Goal: Information Seeking & Learning: Learn about a topic

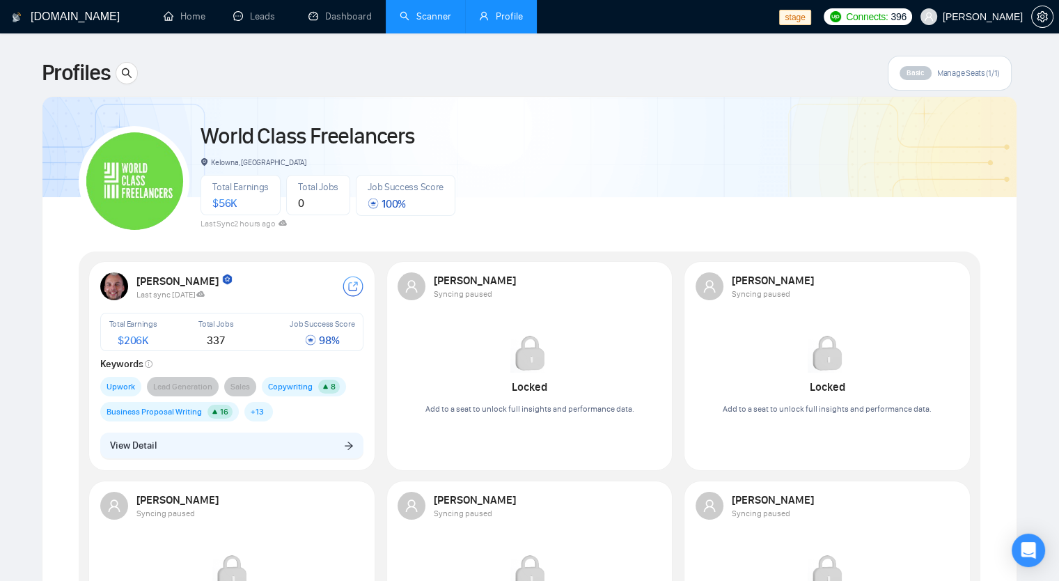
click at [426, 10] on link "Scanner" at bounding box center [426, 16] width 52 height 12
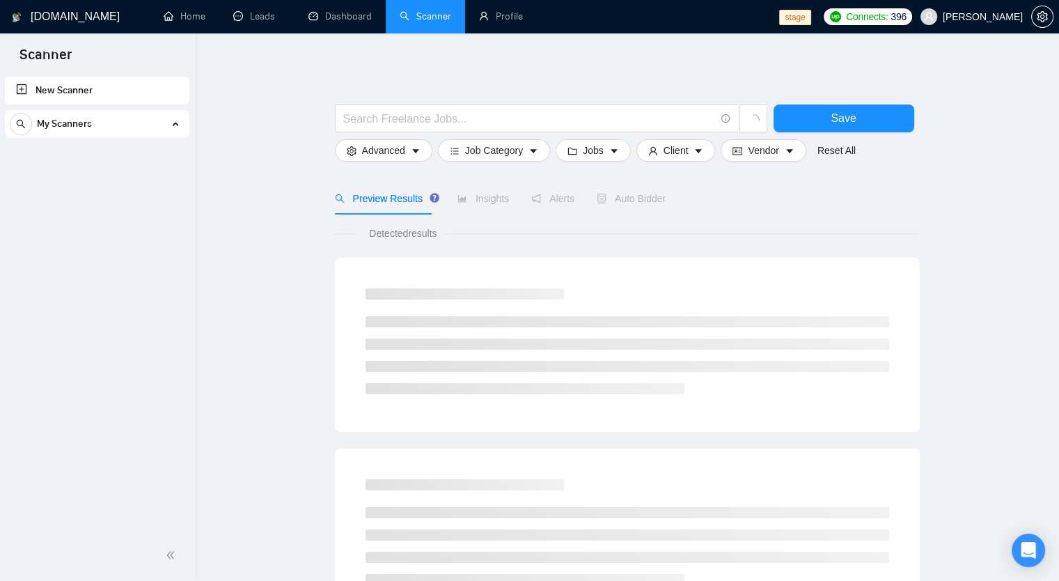
click at [181, 123] on div "My Scanners" at bounding box center [97, 124] width 175 height 28
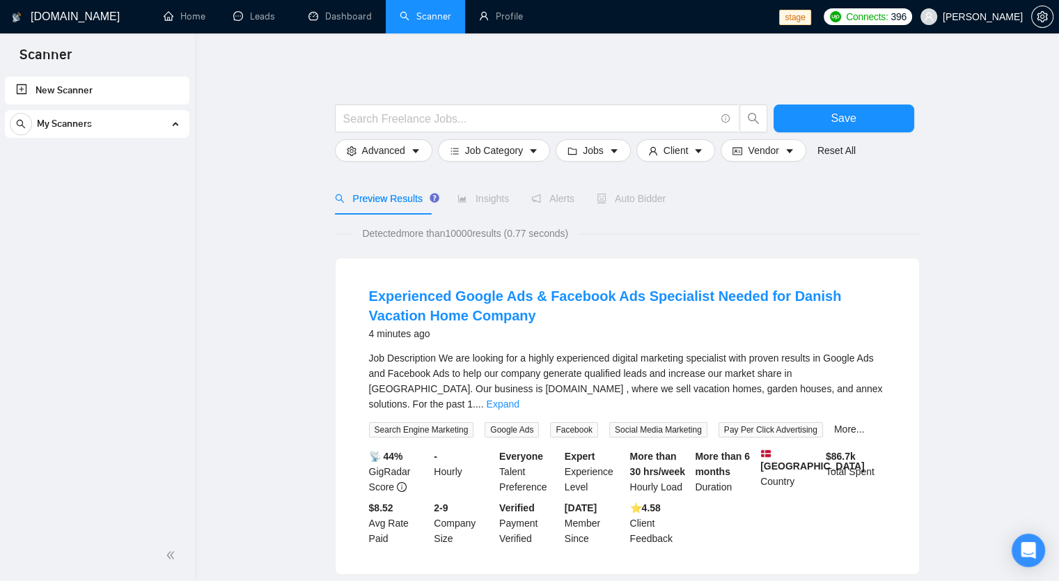
click at [181, 123] on div "My Scanners" at bounding box center [97, 124] width 175 height 28
click at [978, 17] on span "Robert O'Kruk" at bounding box center [983, 17] width 80 height 0
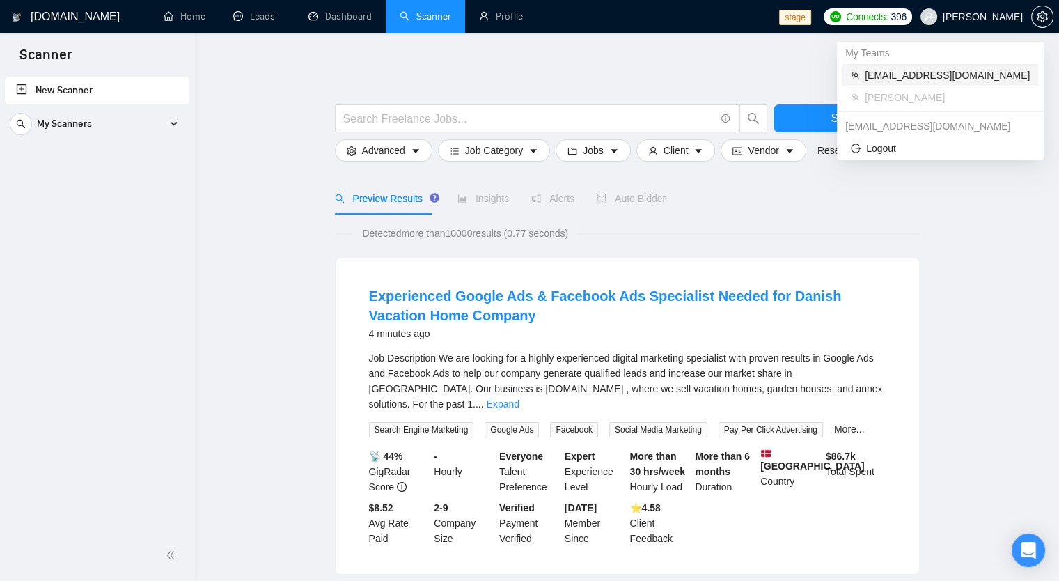
click at [956, 84] on li "[EMAIL_ADDRESS][DOMAIN_NAME]" at bounding box center [941, 75] width 196 height 22
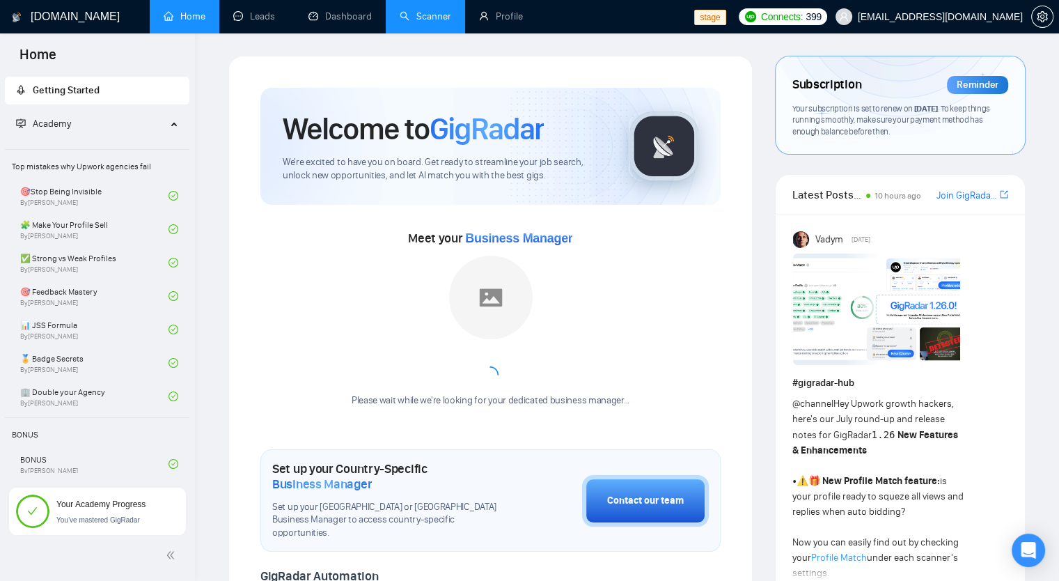
click at [451, 13] on link "Scanner" at bounding box center [426, 16] width 52 height 12
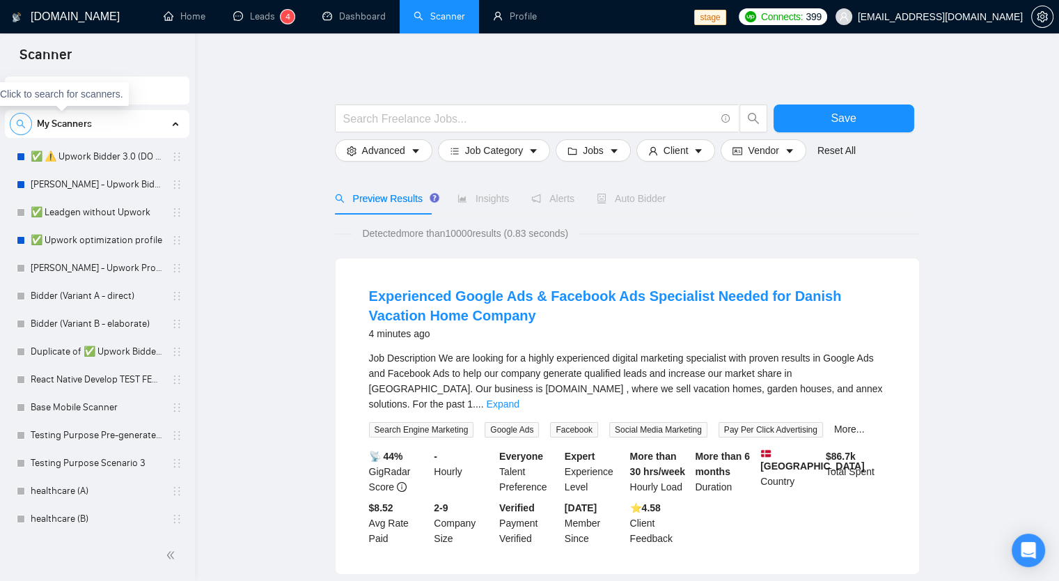
click at [19, 123] on icon "search" at bounding box center [21, 124] width 10 height 10
click at [66, 123] on input at bounding box center [96, 124] width 173 height 16
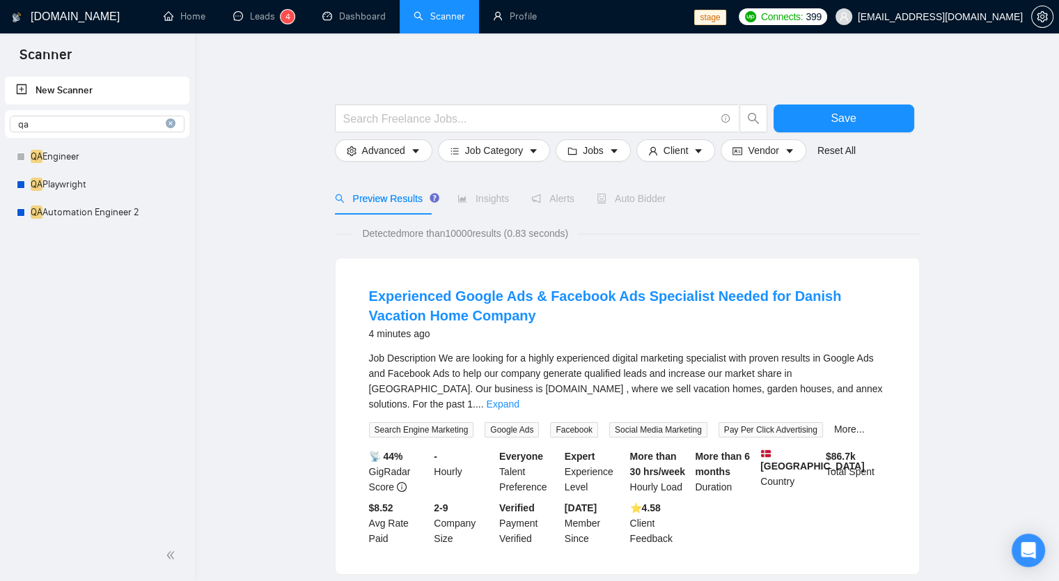
type input "qa"
click at [175, 123] on icon "close-circle" at bounding box center [171, 123] width 10 height 10
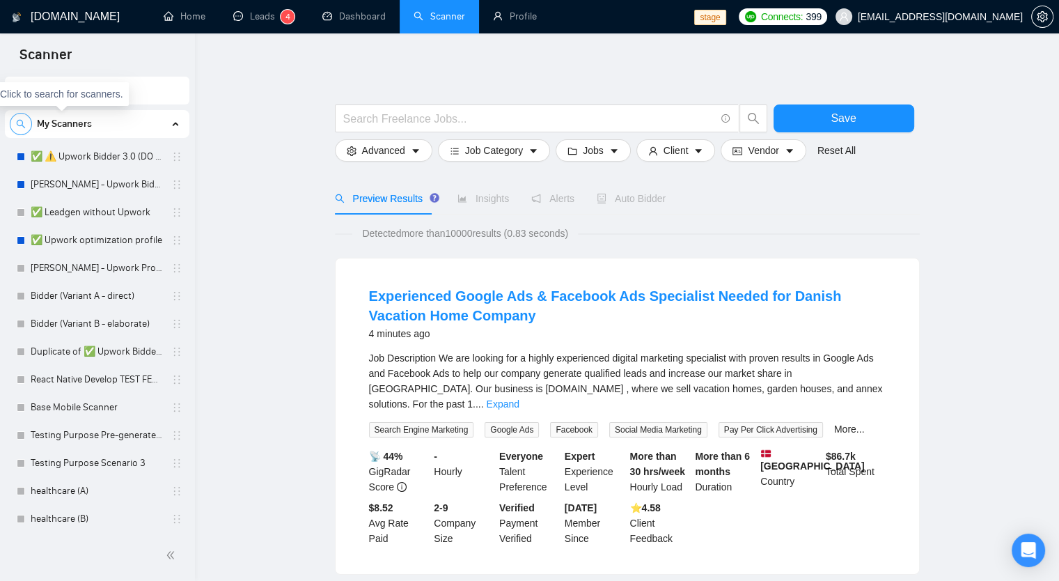
click at [25, 124] on icon "search" at bounding box center [21, 124] width 10 height 10
click at [80, 129] on input at bounding box center [96, 124] width 173 height 16
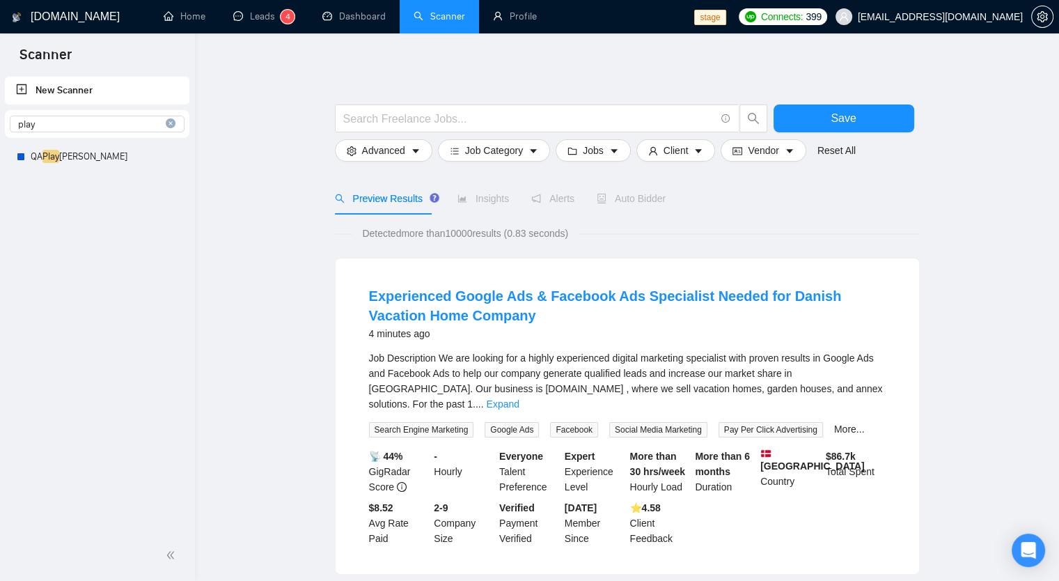
type input "play"
click at [170, 122] on icon "close-circle" at bounding box center [171, 123] width 10 height 10
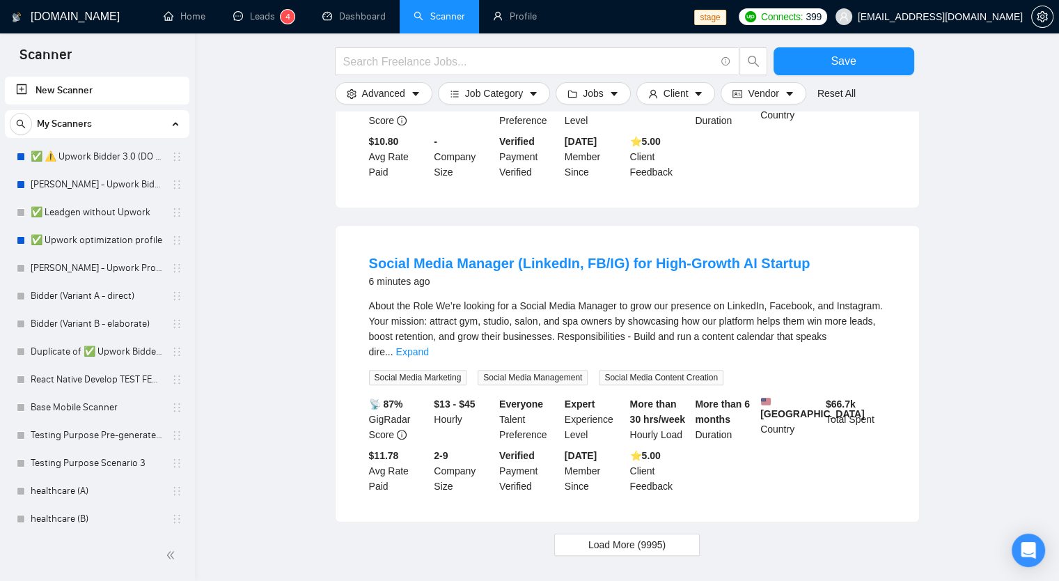
scroll to position [1355, 0]
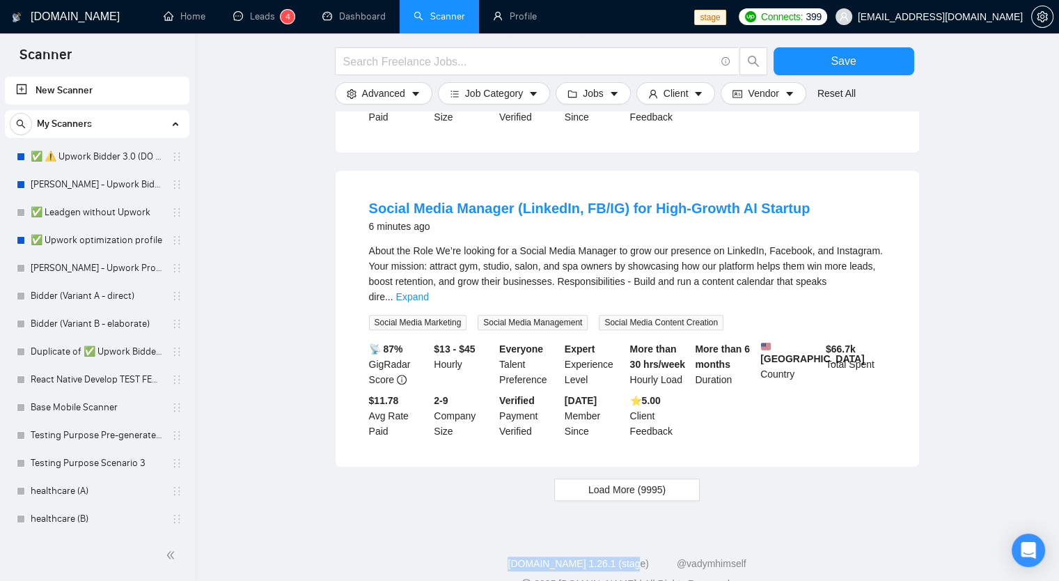
drag, startPoint x: 542, startPoint y: 536, endPoint x: 644, endPoint y: 533, distance: 101.7
click at [644, 556] on div "GigRadar.io 1.26.1 (stage) @vadymhimself" at bounding box center [627, 563] width 842 height 15
copy link "[DOMAIN_NAME] 1.26.1 (stage)"
click at [559, 24] on ul "Home Leads 4 Dashboard Scanner Profile" at bounding box center [420, 16] width 550 height 33
click at [537, 13] on link "Profile" at bounding box center [515, 16] width 44 height 12
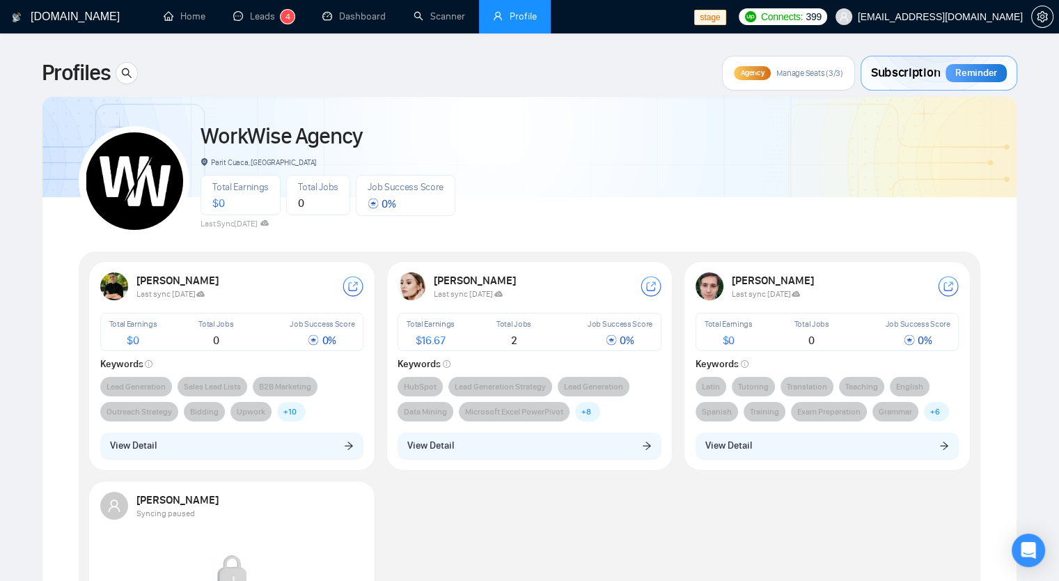
click at [504, 20] on span "Profile" at bounding box center [515, 16] width 44 height 12
click at [269, 223] on icon at bounding box center [264, 223] width 8 height 6
click at [458, 230] on div "WorkWise Agency Parit Cuaca, Indonesia Total Earnings $ 0 Total Jobs 0 Job Succ…" at bounding box center [530, 175] width 902 height 123
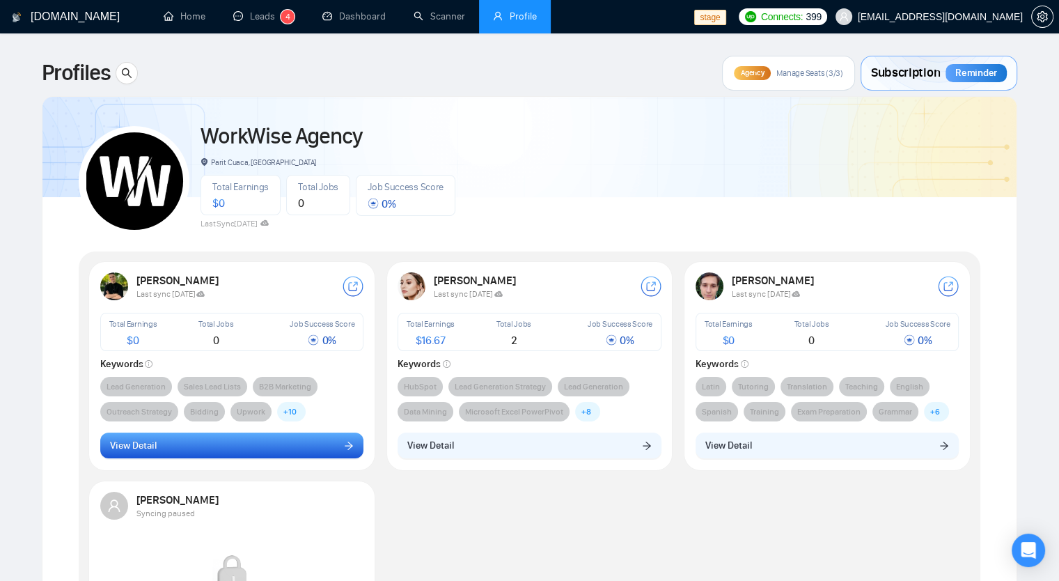
click at [298, 433] on button "View Detail" at bounding box center [232, 446] width 264 height 26
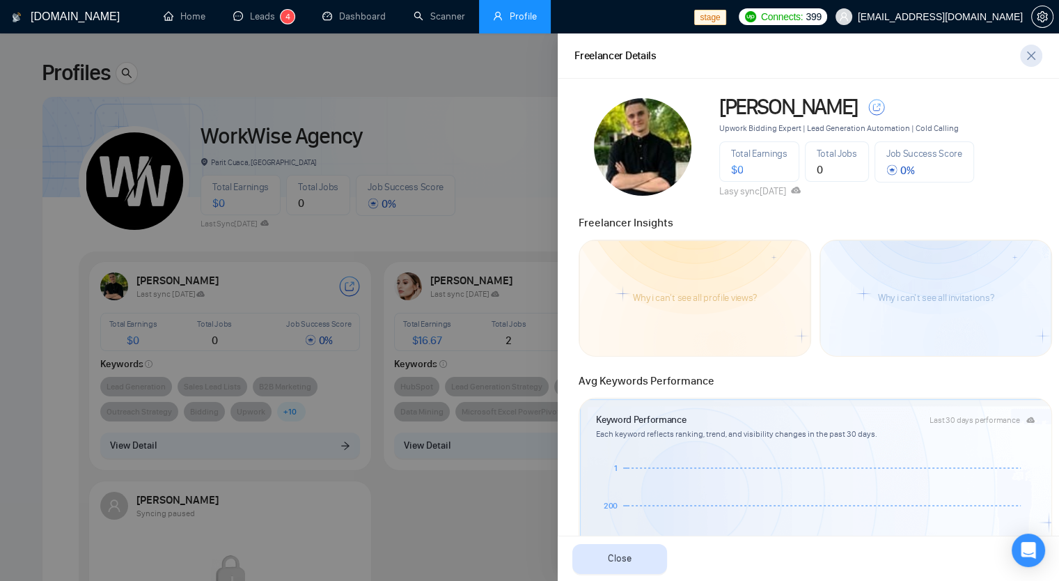
click at [1032, 51] on icon "close" at bounding box center [1031, 55] width 11 height 11
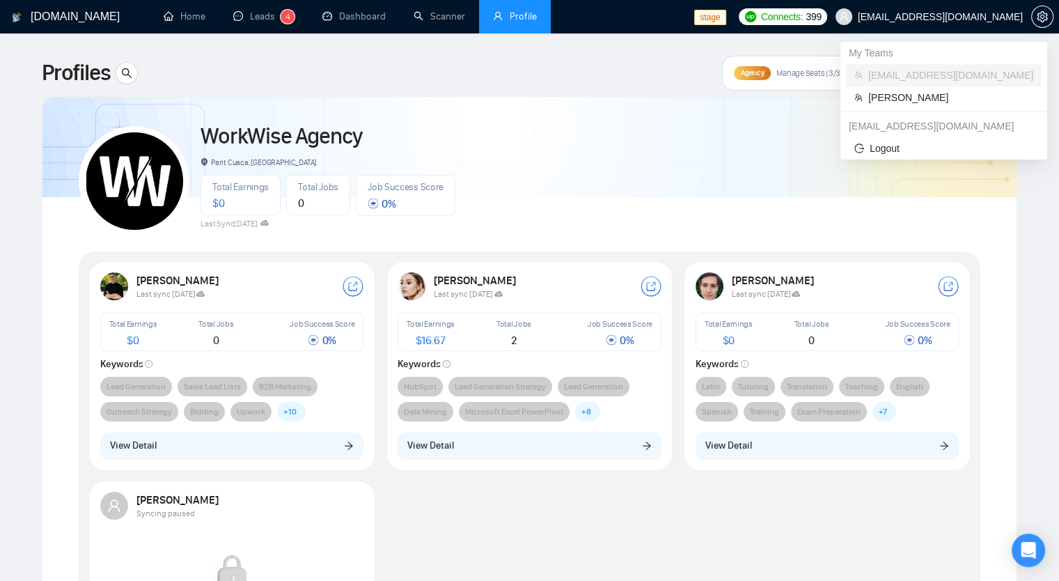
click at [972, 17] on span "[EMAIL_ADDRESS][DOMAIN_NAME]" at bounding box center [940, 17] width 165 height 0
click at [928, 93] on span "Robert O'Kruk" at bounding box center [951, 97] width 165 height 15
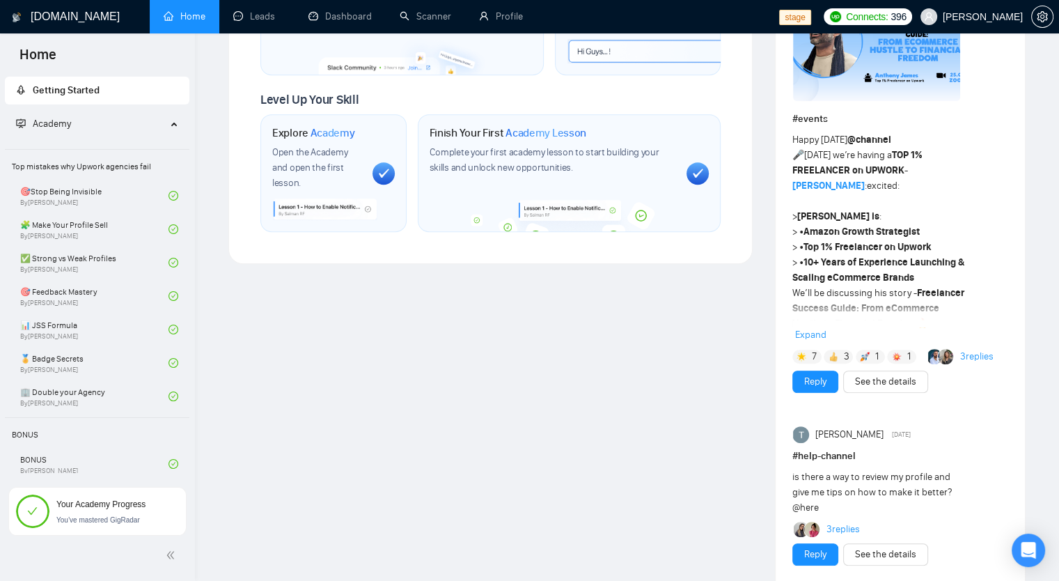
scroll to position [793, 0]
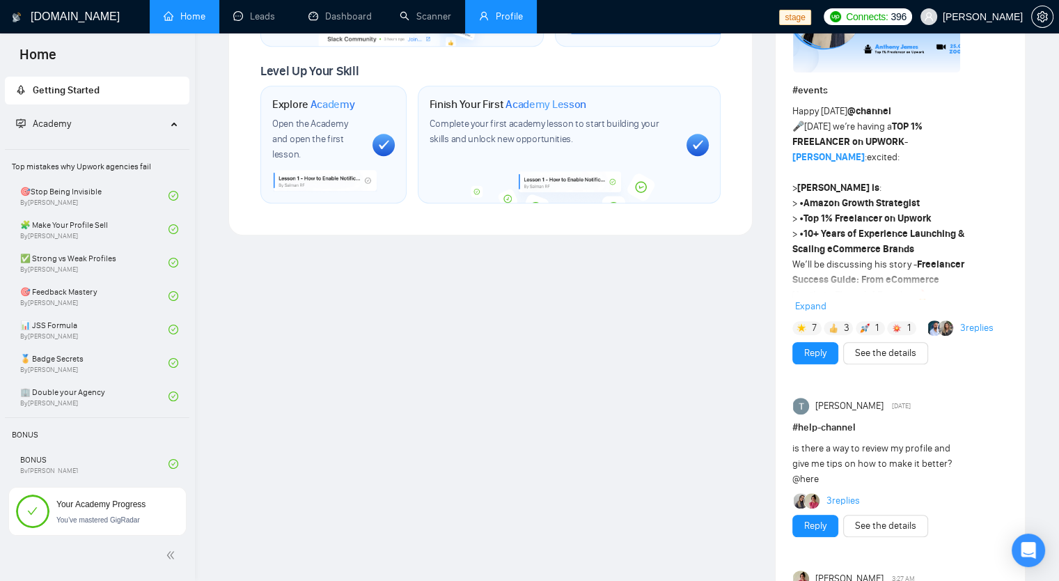
click at [519, 22] on link "Profile" at bounding box center [501, 16] width 44 height 12
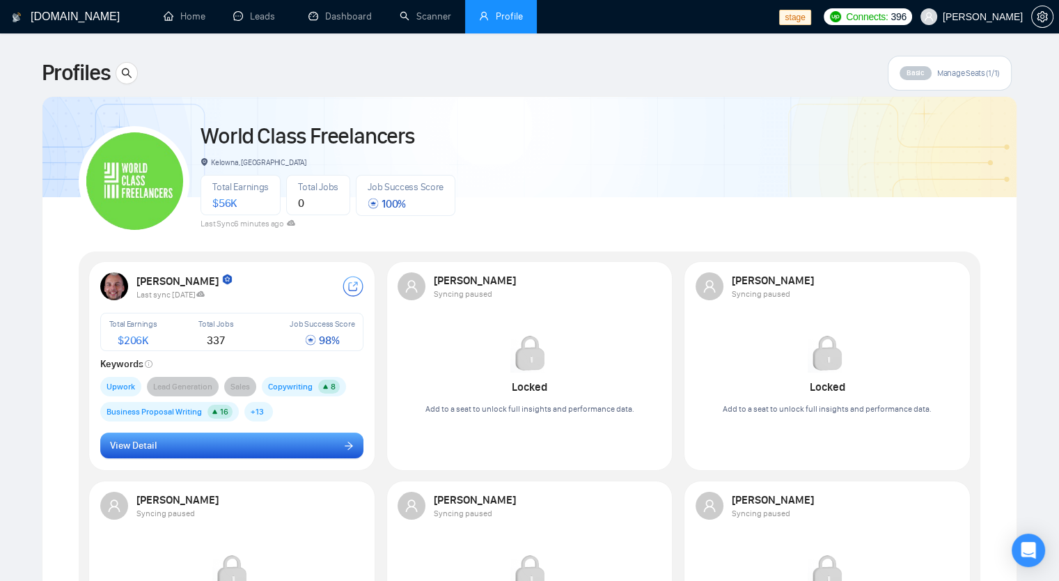
click at [199, 440] on button "View Detail" at bounding box center [232, 446] width 264 height 26
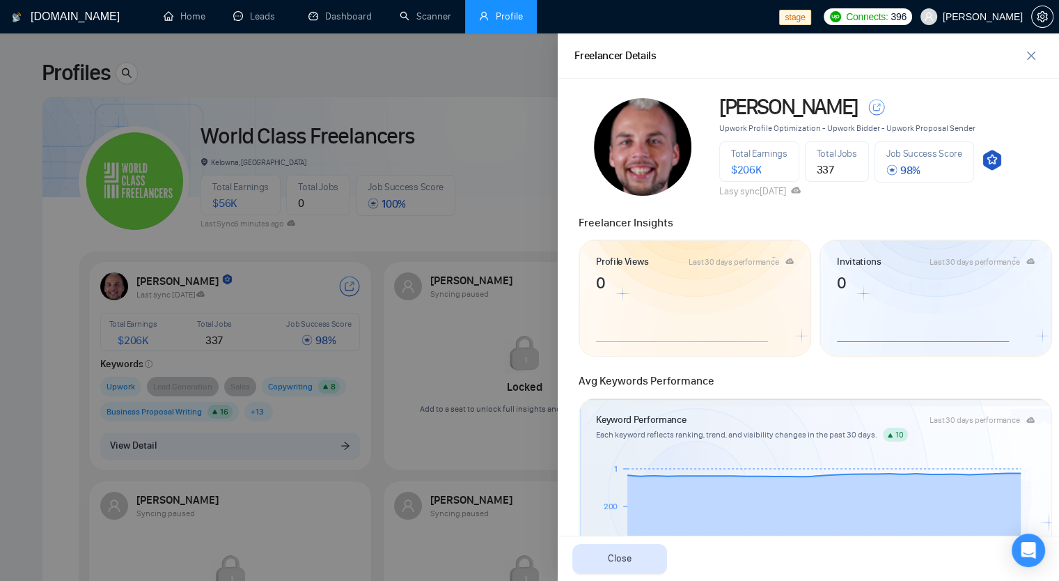
click at [720, 126] on span "Upwork Profile Optimization - Upwork Bidder - Upwork Proposal Sender" at bounding box center [847, 128] width 256 height 10
click at [741, 170] on span "$ 206K" at bounding box center [746, 169] width 31 height 13
click at [746, 170] on span "$ 206K" at bounding box center [746, 169] width 31 height 13
click at [841, 166] on div "337" at bounding box center [837, 169] width 40 height 11
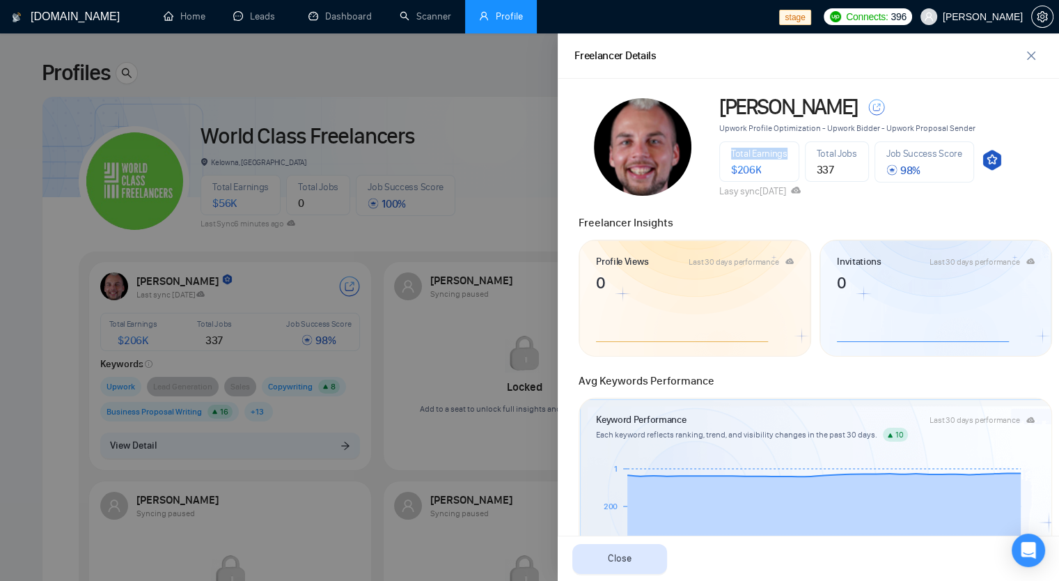
drag, startPoint x: 752, startPoint y: 153, endPoint x: 794, endPoint y: 148, distance: 42.8
click at [794, 148] on div "Total Earnings $ 206K" at bounding box center [759, 161] width 80 height 40
copy span "Total Earnings"
drag, startPoint x: 810, startPoint y: 153, endPoint x: 866, endPoint y: 147, distance: 56.8
click at [858, 146] on div "Total Jobs 337" at bounding box center [837, 161] width 64 height 40
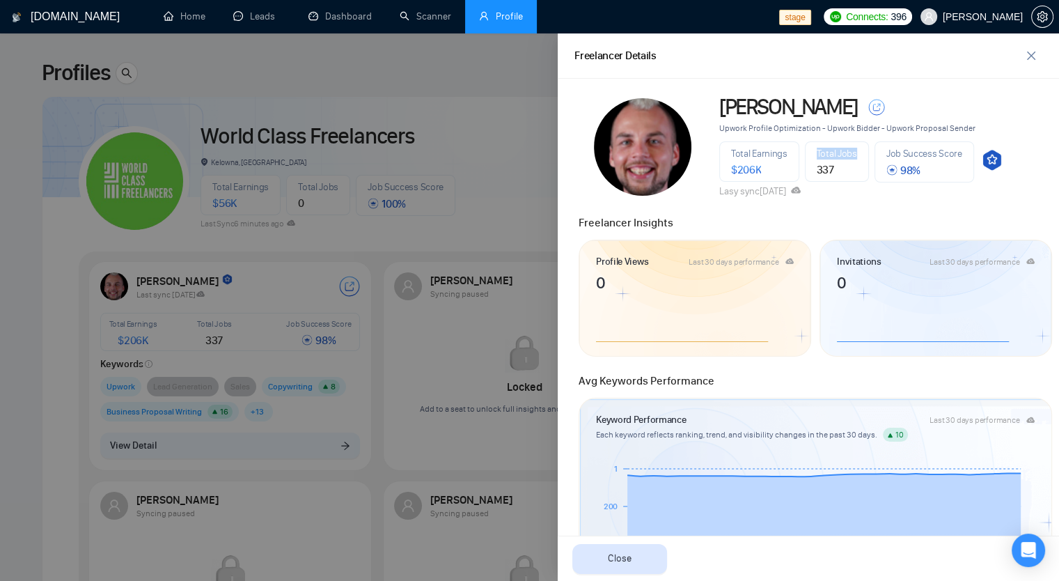
copy span "Total Jobs"
drag, startPoint x: 875, startPoint y: 148, endPoint x: 974, endPoint y: 148, distance: 98.9
click at [974, 148] on div "Total Earnings $ 206K Total Jobs 337 Job Success Score 98 %" at bounding box center [861, 161] width 284 height 41
click at [963, 154] on div "Job Success Score 98 %" at bounding box center [925, 161] width 100 height 41
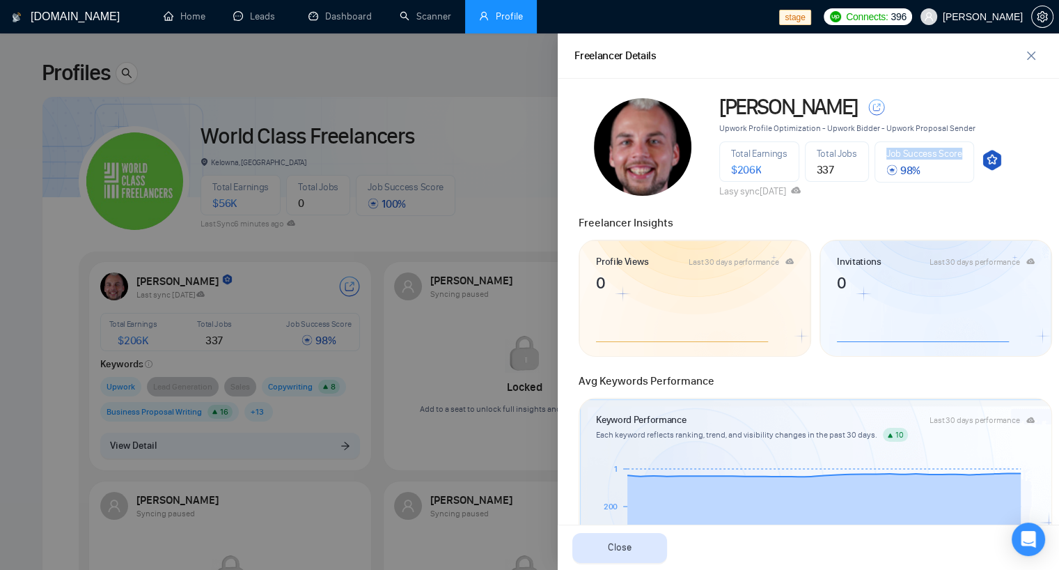
copy span "Job Success Score"
click at [1022, 59] on span "close" at bounding box center [1031, 55] width 21 height 11
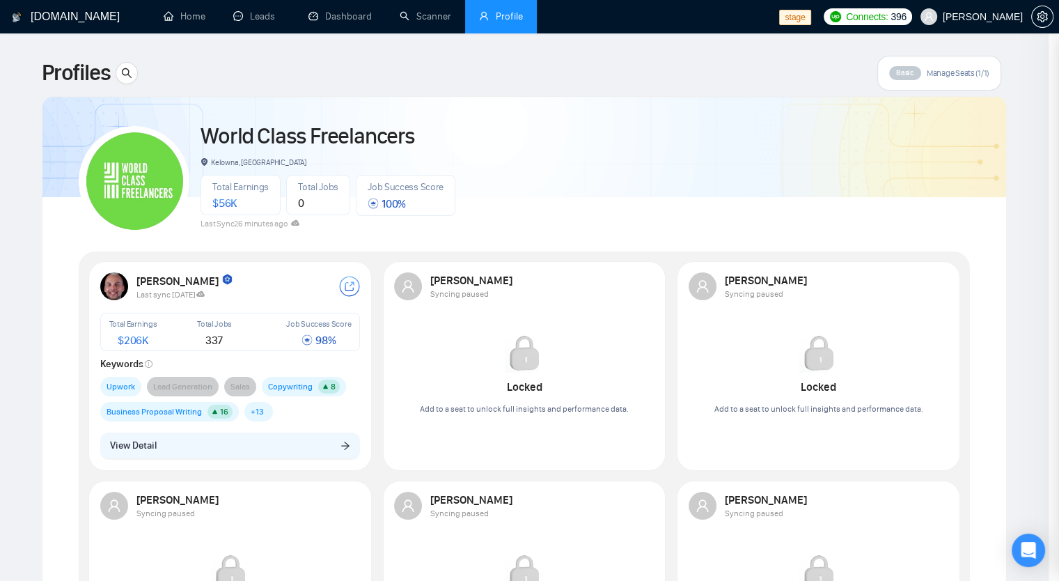
click at [990, 17] on span "Robert O'Kruk" at bounding box center [983, 17] width 80 height 0
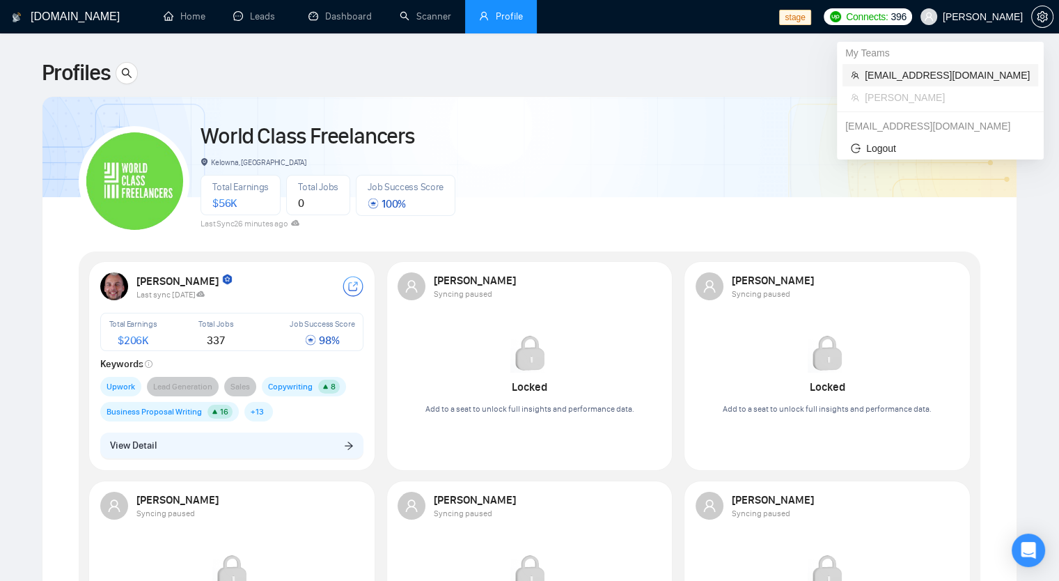
click at [913, 70] on span "[EMAIL_ADDRESS][DOMAIN_NAME]" at bounding box center [947, 75] width 165 height 15
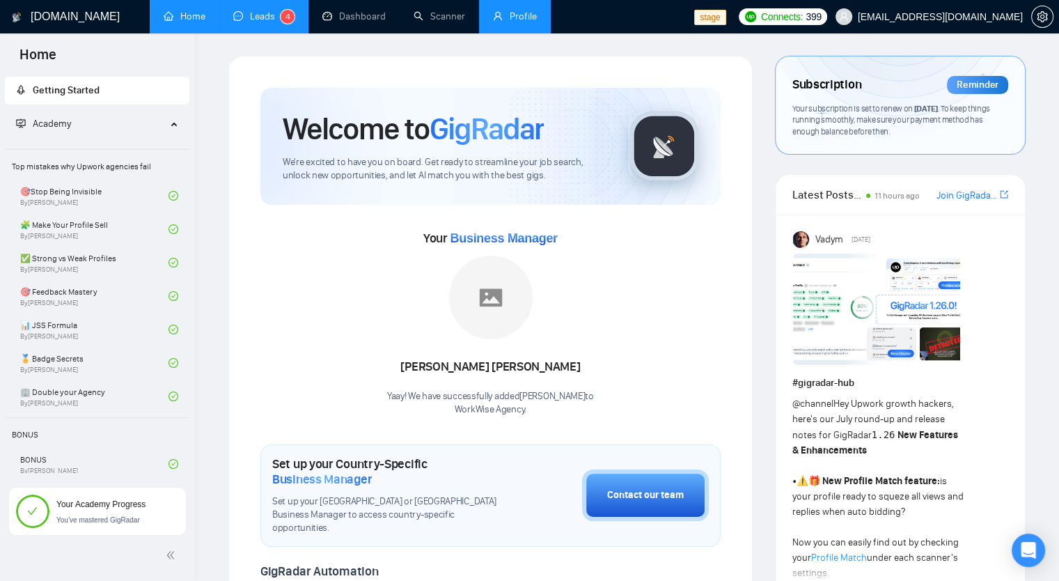
click at [245, 22] on link "Leads 4" at bounding box center [263, 16] width 61 height 12
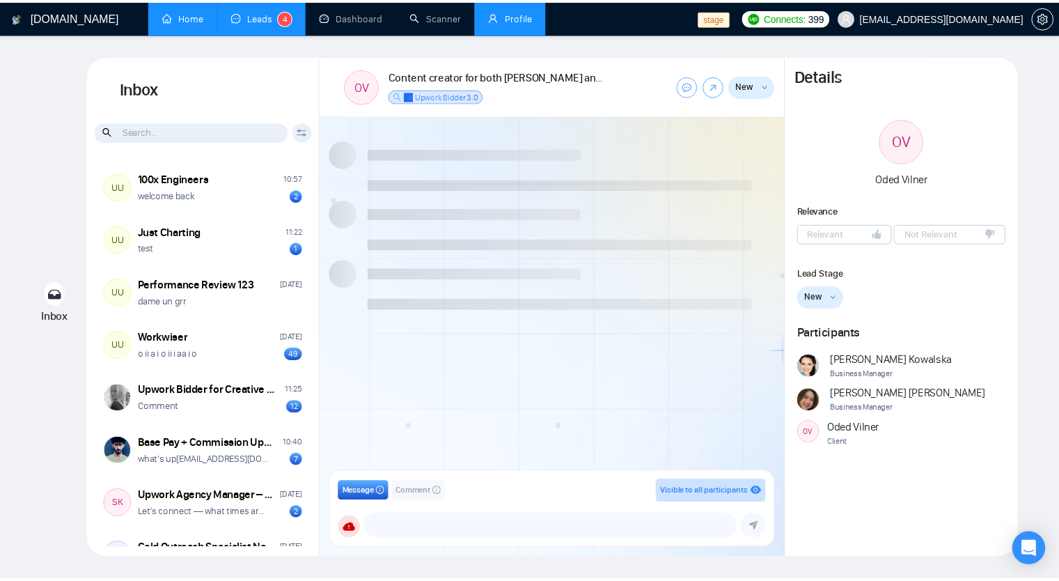
scroll to position [362, 0]
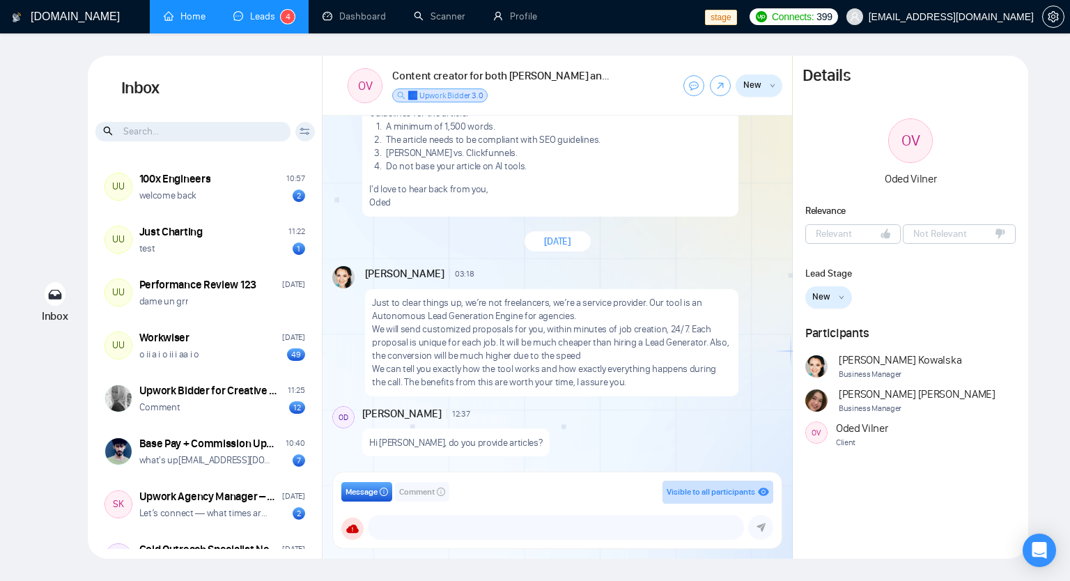
click at [180, 13] on link "Home" at bounding box center [185, 16] width 42 height 12
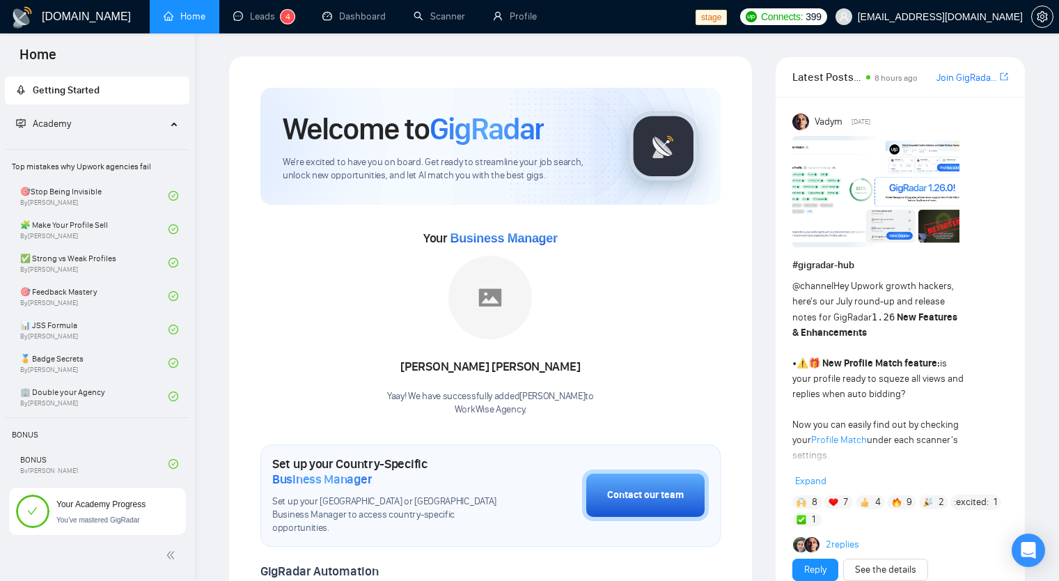
scroll to position [1385, 0]
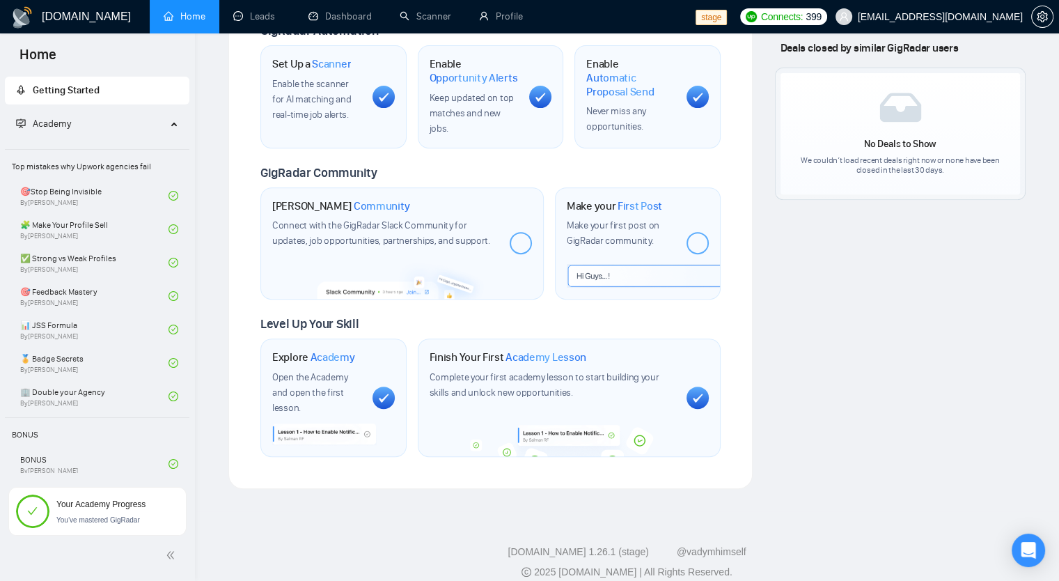
scroll to position [605, 0]
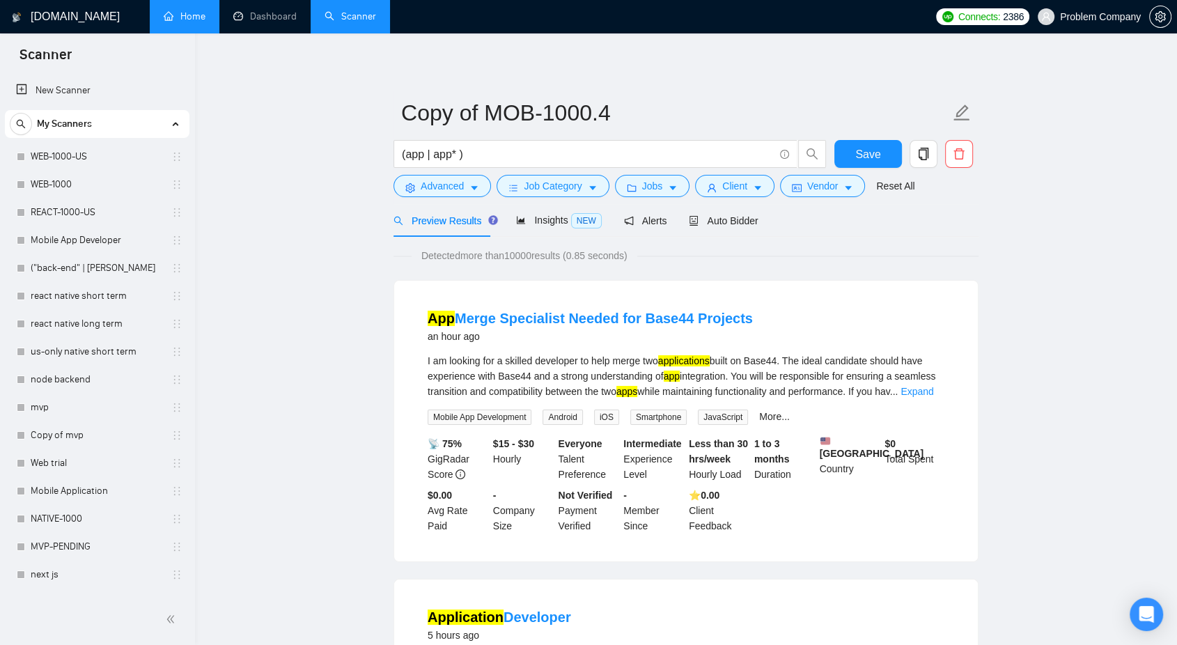
click at [195, 20] on link "Home" at bounding box center [185, 16] width 42 height 12
